Goal: Check status: Check status

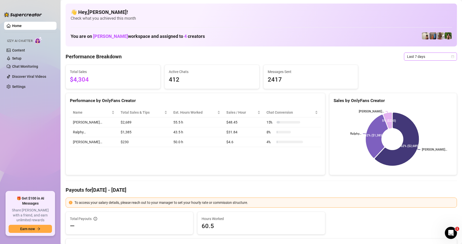
click at [414, 60] on span "Last 7 days" at bounding box center [430, 57] width 47 height 8
click at [413, 98] on div "Custom date" at bounding box center [425, 99] width 45 height 6
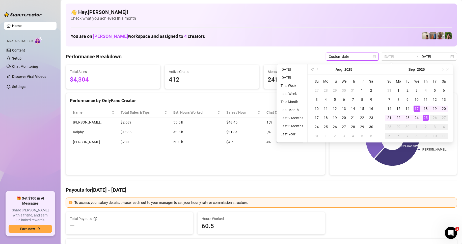
type input "2025-09-25"
click at [426, 117] on div "25" at bounding box center [425, 117] width 6 height 6
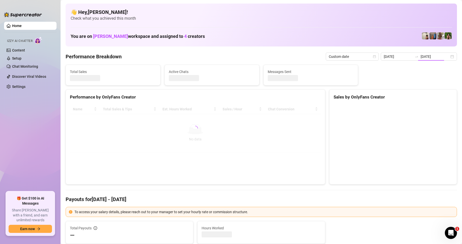
type input "2025-09-25"
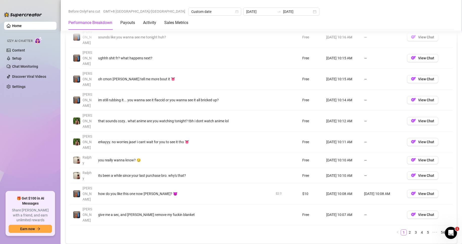
scroll to position [555, 0]
